Goal: Complete application form

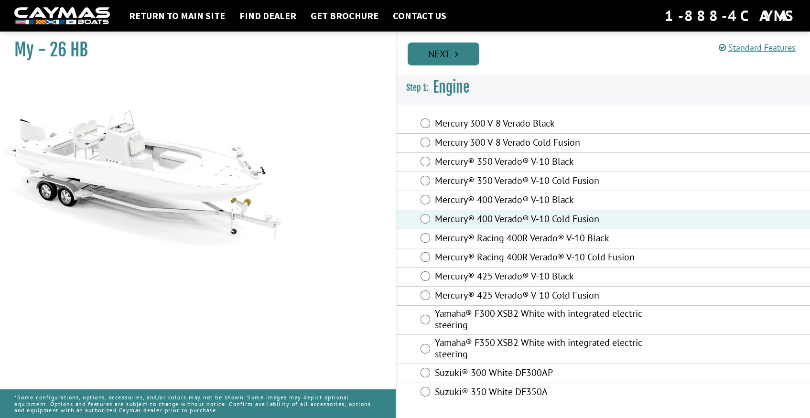
click at [444, 55] on link "Next" at bounding box center [444, 54] width 72 height 23
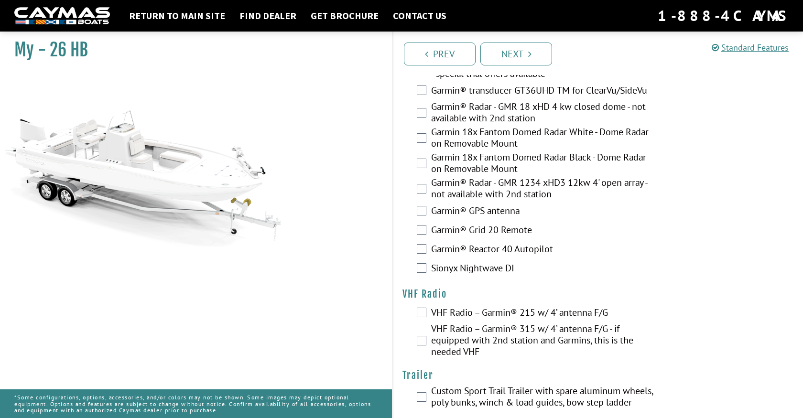
scroll to position [2519, 0]
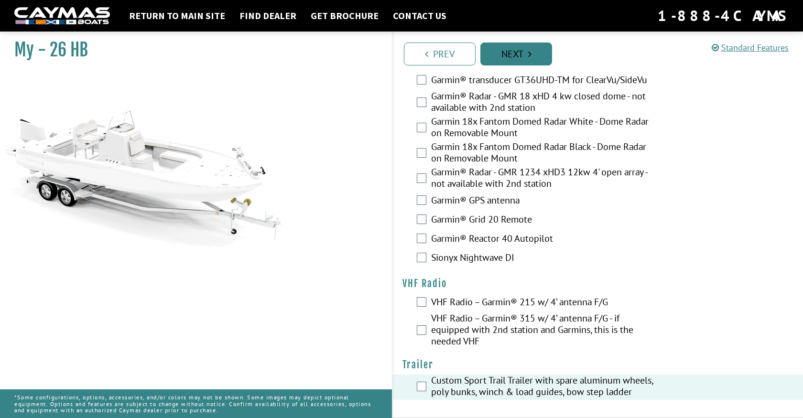
click at [523, 61] on link "Next" at bounding box center [516, 54] width 72 height 23
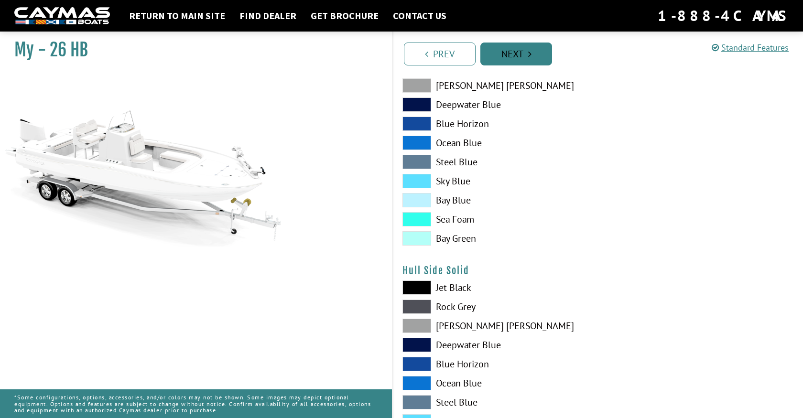
scroll to position [0, 0]
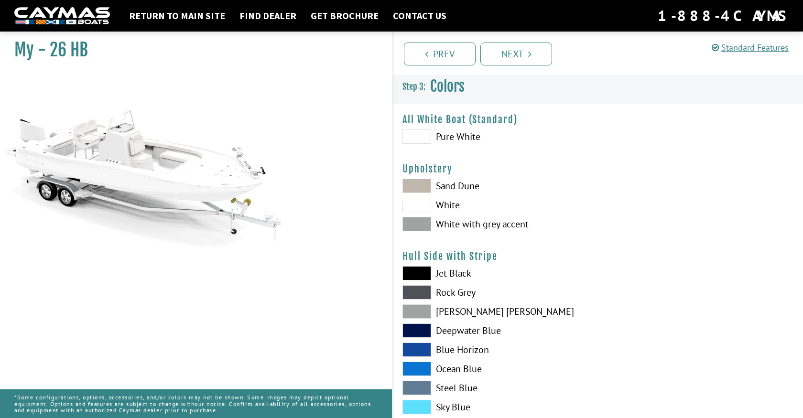
click at [421, 133] on span at bounding box center [416, 136] width 29 height 14
click at [411, 208] on span at bounding box center [416, 205] width 29 height 14
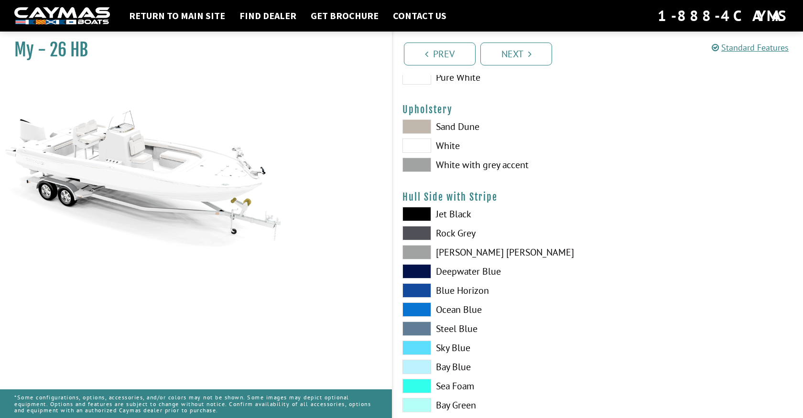
click at [422, 213] on span at bounding box center [416, 214] width 29 height 14
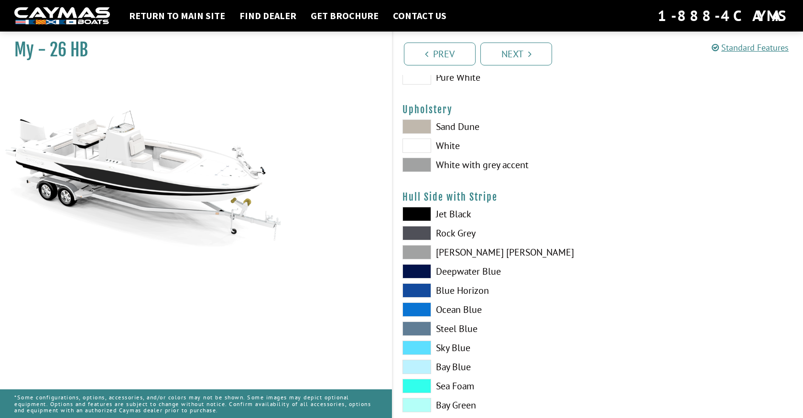
click at [422, 213] on span at bounding box center [416, 214] width 29 height 14
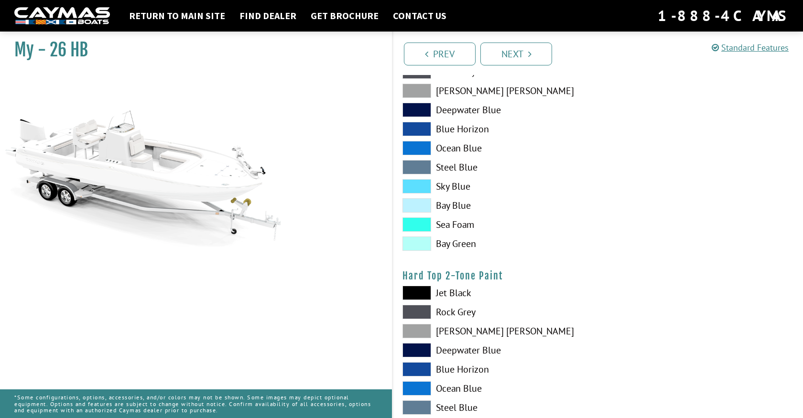
scroll to position [765, 0]
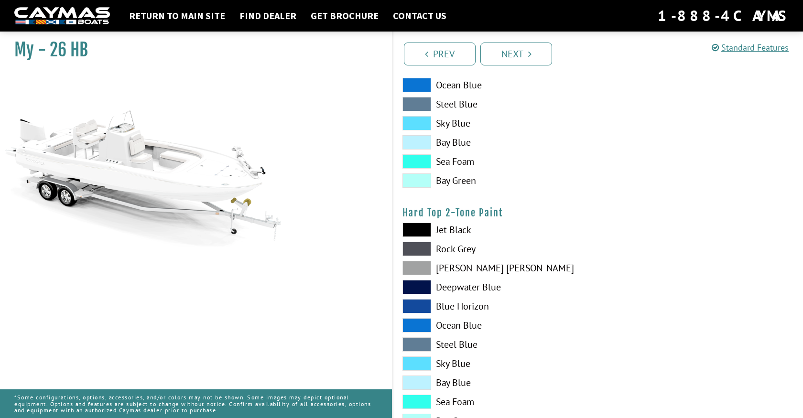
click at [423, 228] on span at bounding box center [416, 230] width 29 height 14
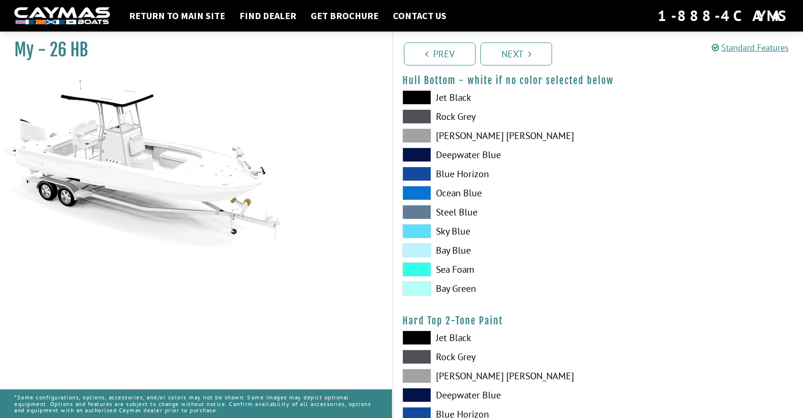
scroll to position [655, 0]
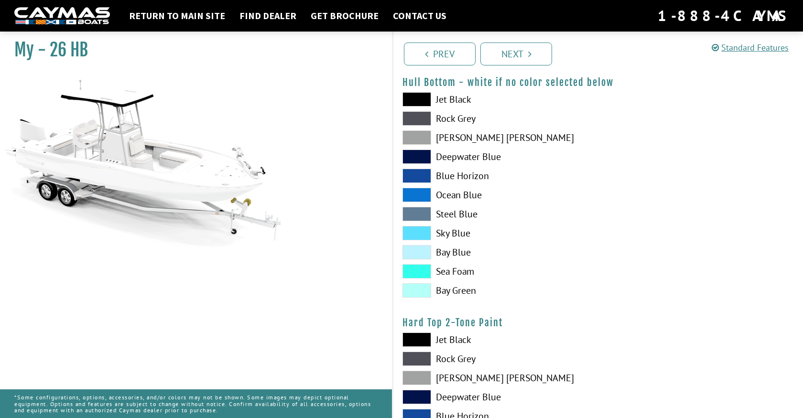
click at [419, 98] on span at bounding box center [416, 99] width 29 height 14
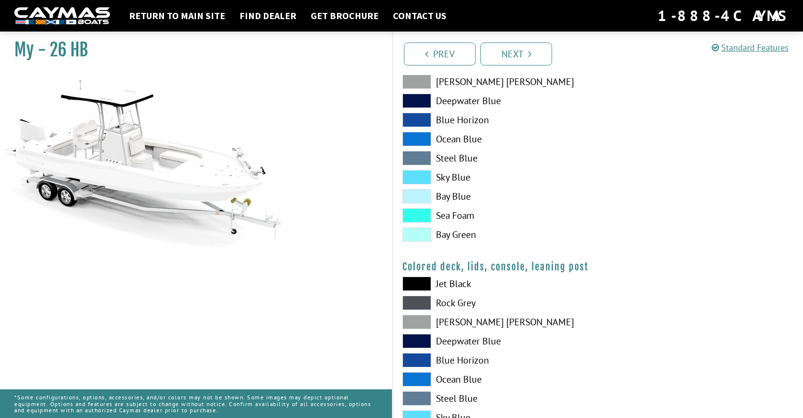
scroll to position [957, 0]
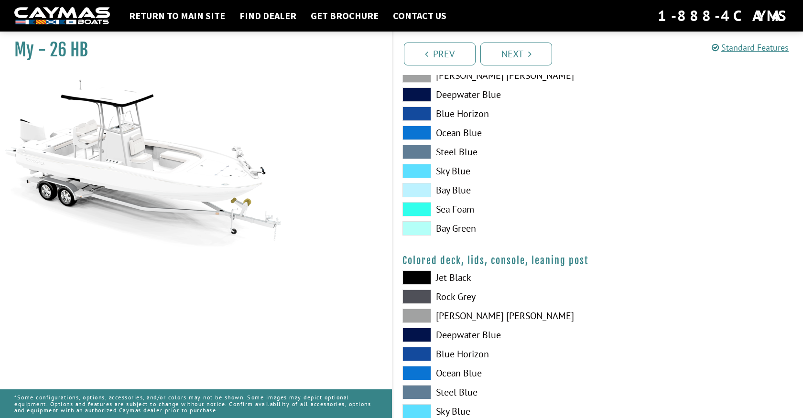
click at [413, 276] on span at bounding box center [416, 277] width 29 height 14
click at [414, 276] on span at bounding box center [416, 277] width 29 height 14
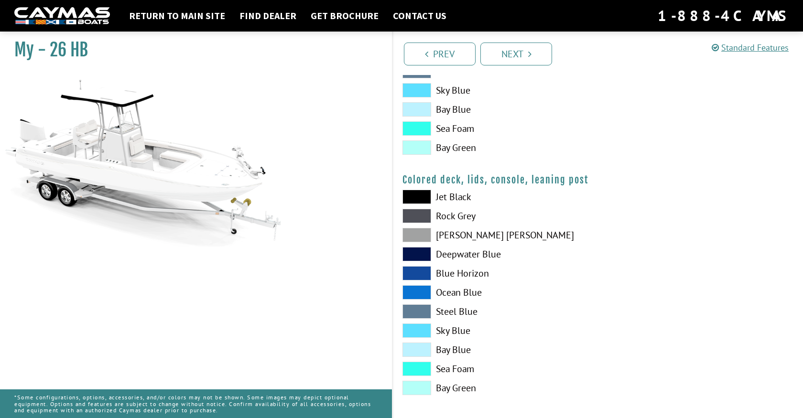
scroll to position [1043, 0]
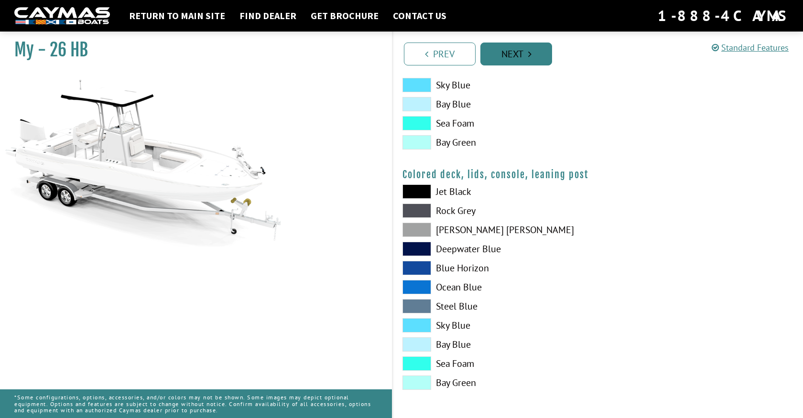
click at [528, 59] on link "Next" at bounding box center [516, 54] width 72 height 23
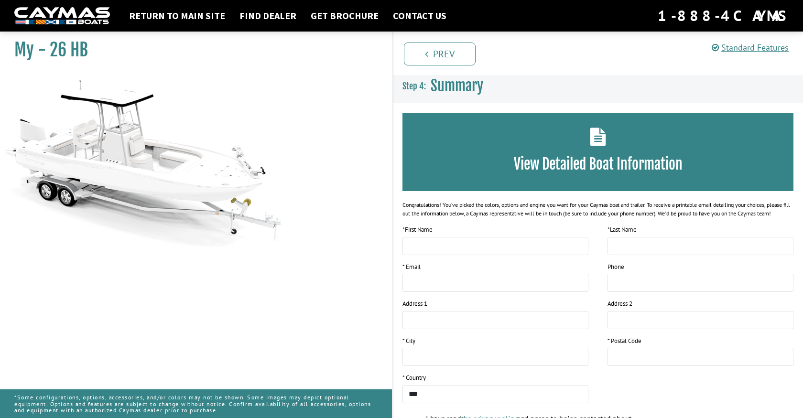
scroll to position [111, 0]
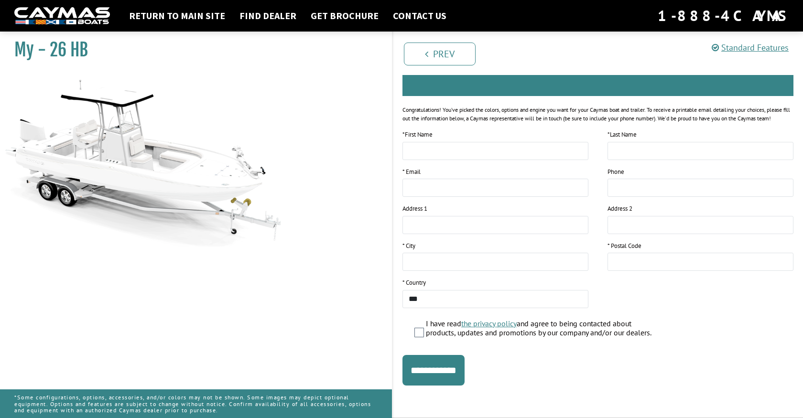
click at [180, 24] on nav "Return to main site Find Dealer Get Brochure Contact Us 1-888-4CAYMAS" at bounding box center [401, 15] width 774 height 21
click at [178, 15] on link "Return to main site" at bounding box center [177, 16] width 106 height 12
